Goal: Information Seeking & Learning: Check status

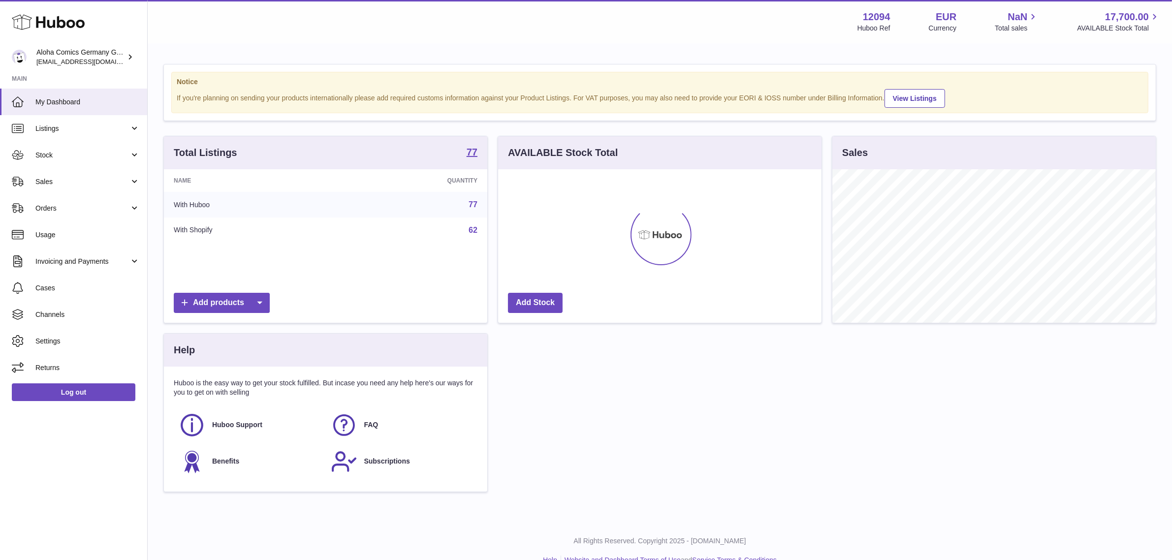
scroll to position [153, 323]
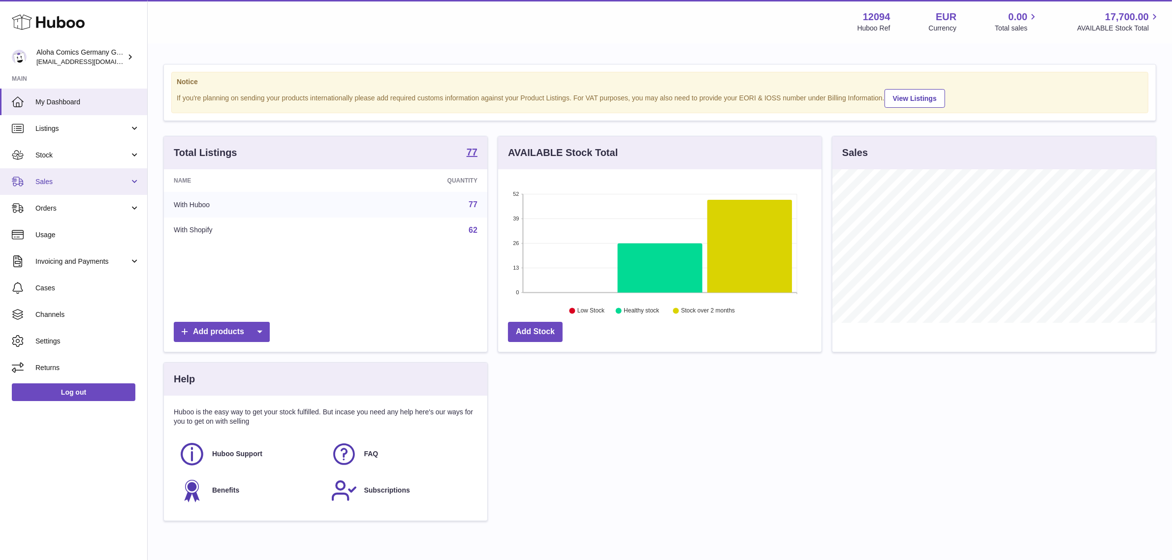
click at [66, 176] on link "Sales" at bounding box center [73, 181] width 147 height 27
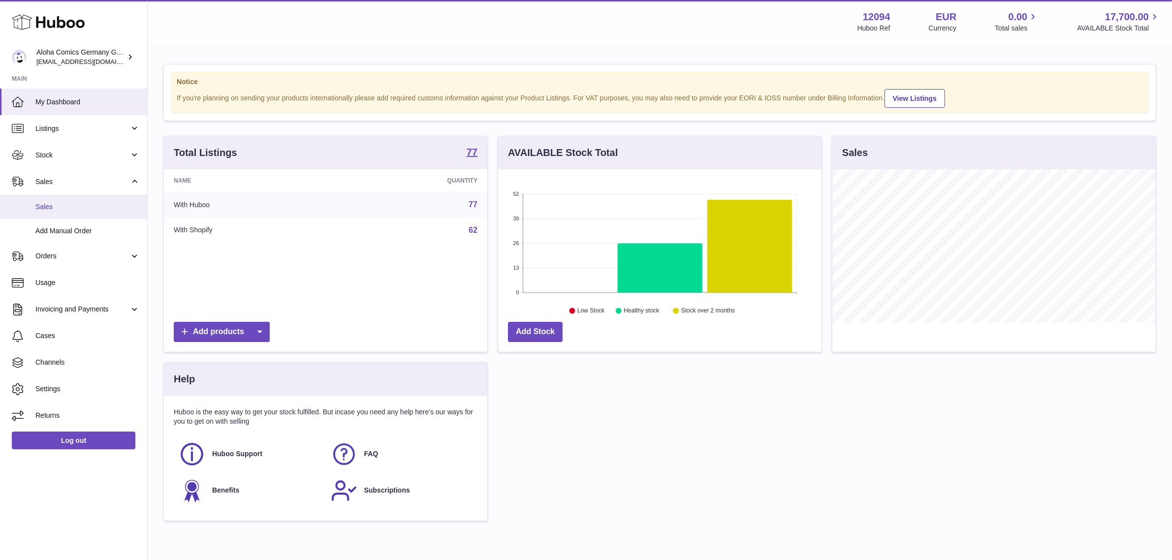
click at [59, 197] on link "Sales" at bounding box center [73, 207] width 147 height 24
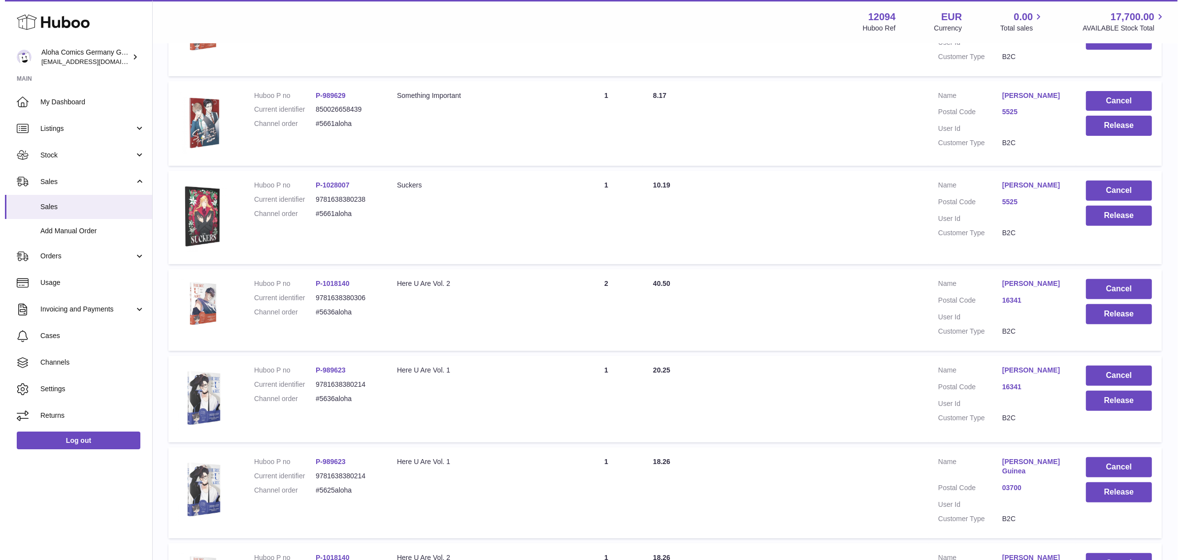
scroll to position [724, 0]
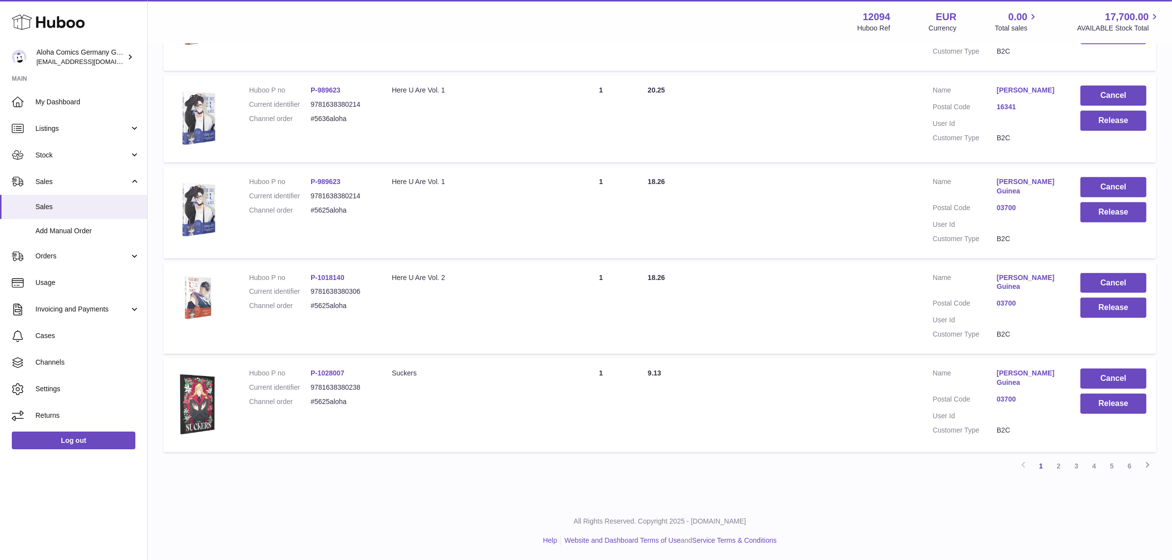
click at [1012, 400] on link "03700" at bounding box center [1029, 399] width 64 height 9
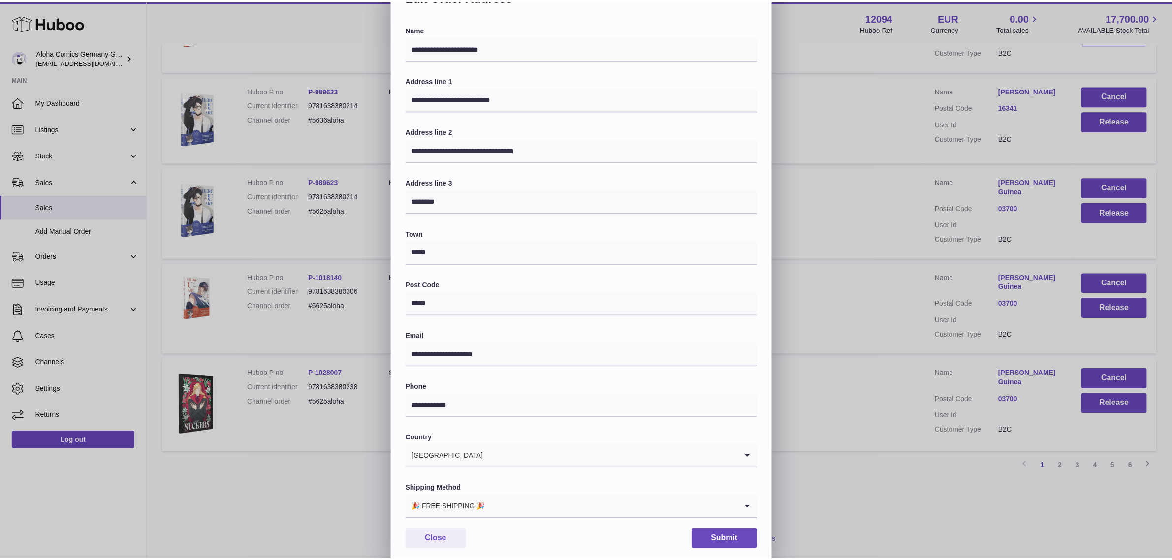
scroll to position [60, 0]
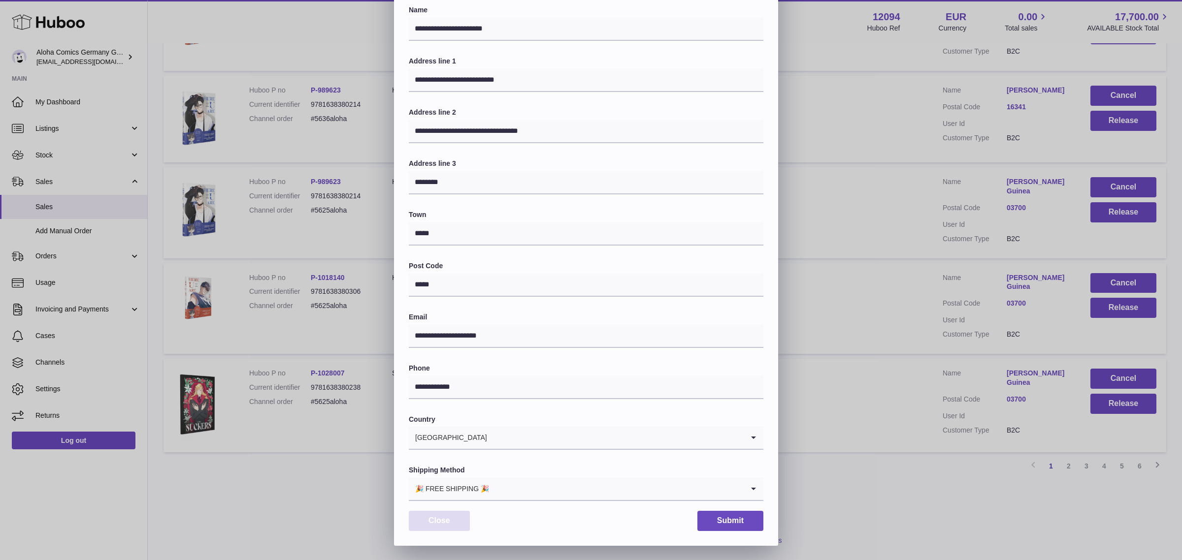
click at [449, 526] on button "Close" at bounding box center [439, 521] width 61 height 20
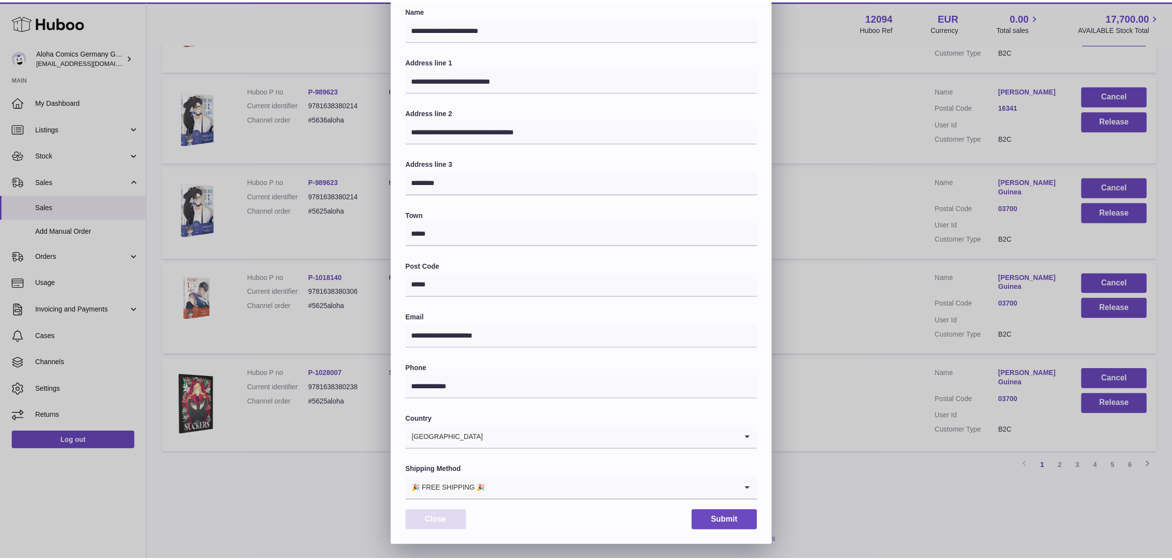
scroll to position [0, 0]
